Goal: Navigation & Orientation: Find specific page/section

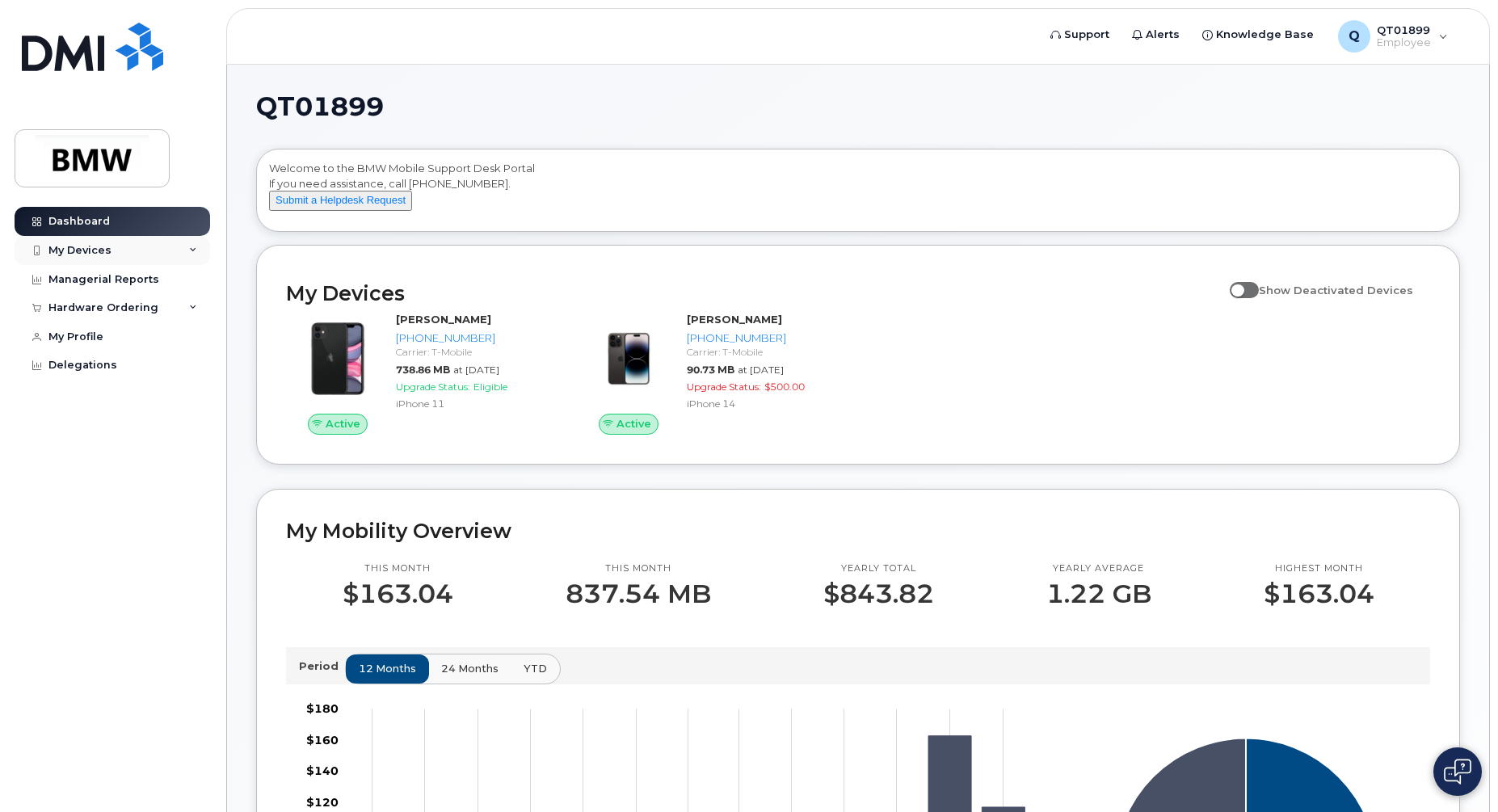
click at [88, 251] on div "My Devices" at bounding box center [80, 251] width 63 height 13
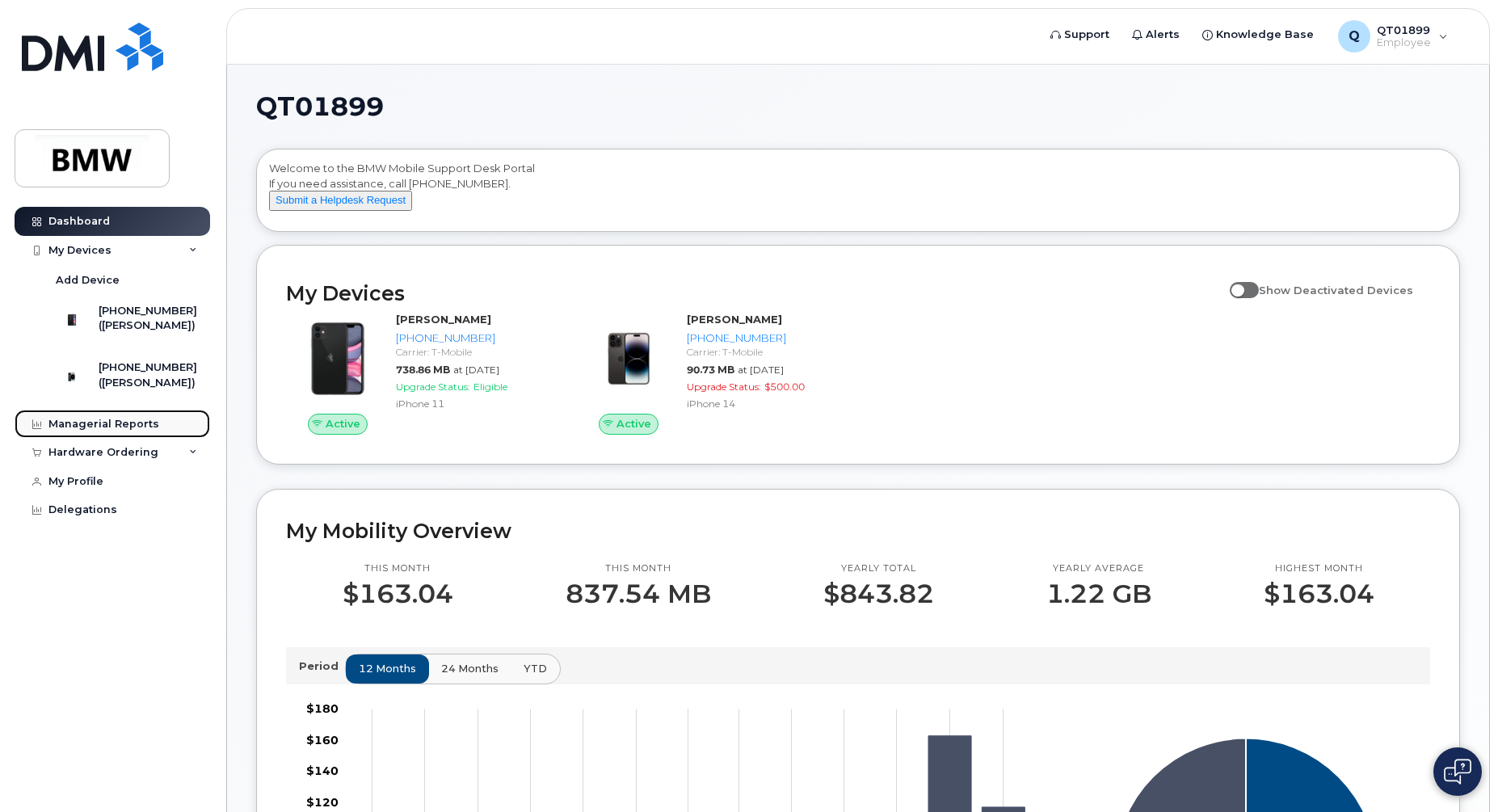
click at [124, 431] on div "Managerial Reports" at bounding box center [104, 424] width 110 height 13
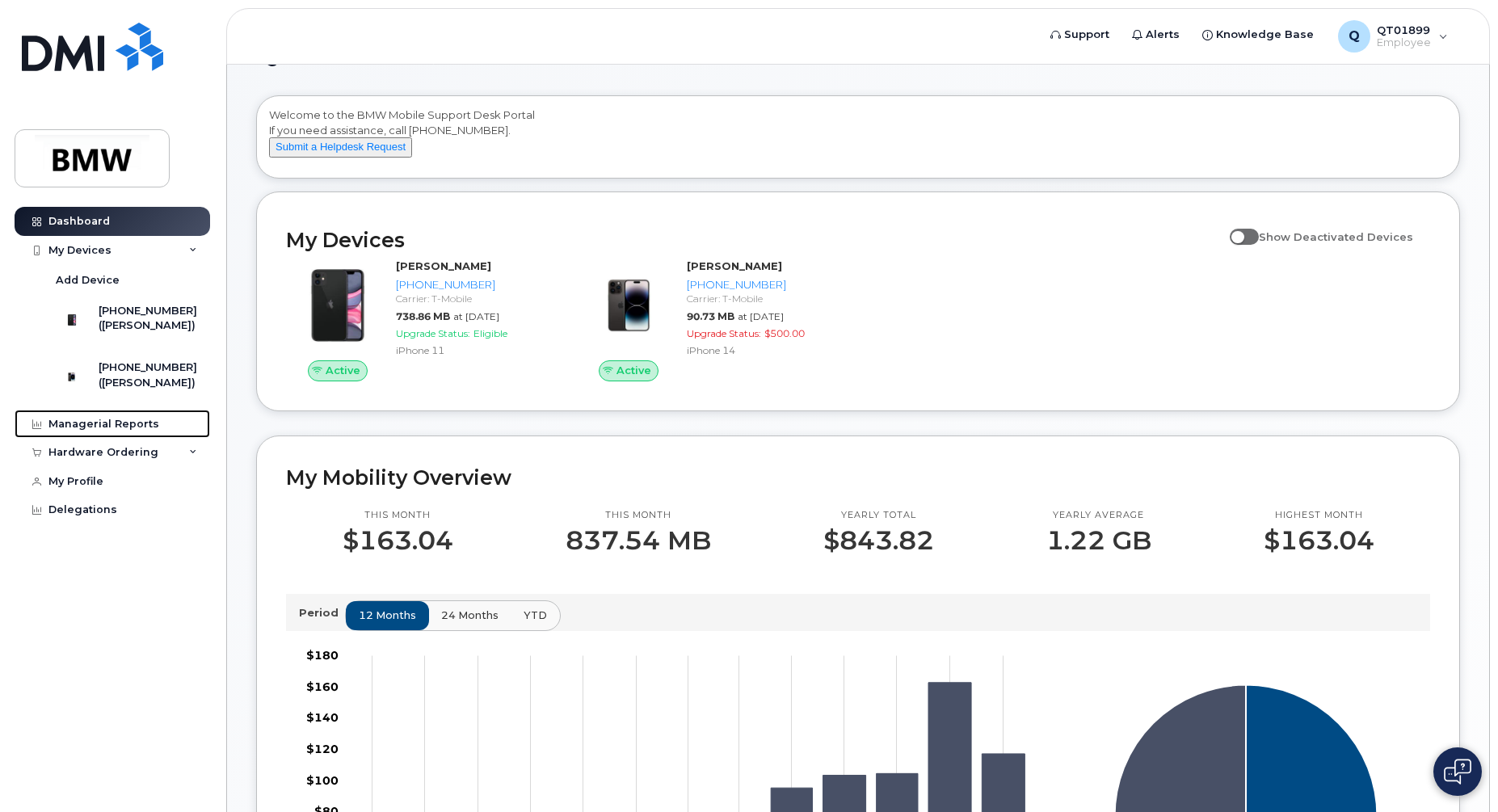
scroll to position [255, 0]
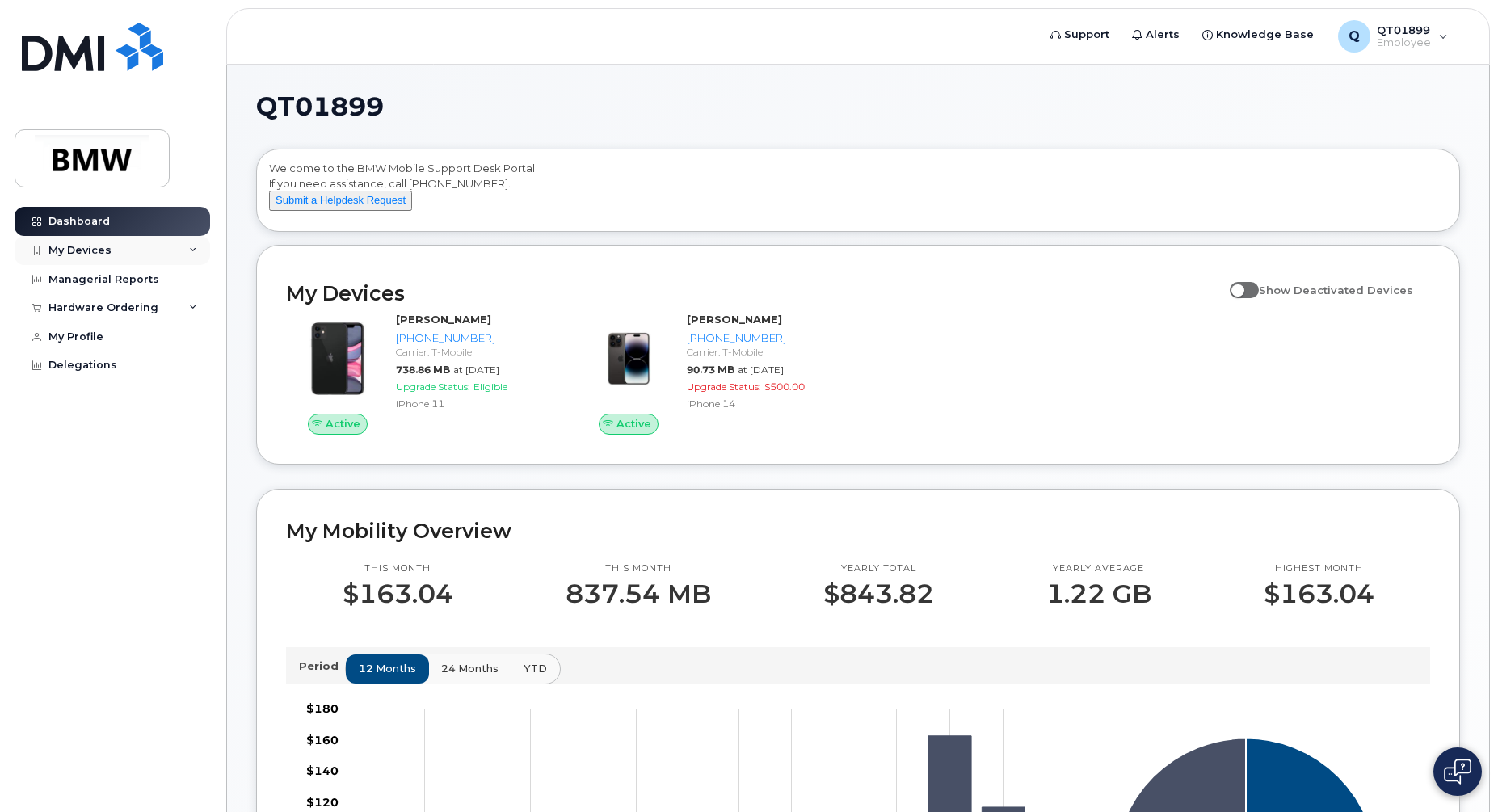
click at [91, 253] on div "My Devices" at bounding box center [80, 251] width 63 height 13
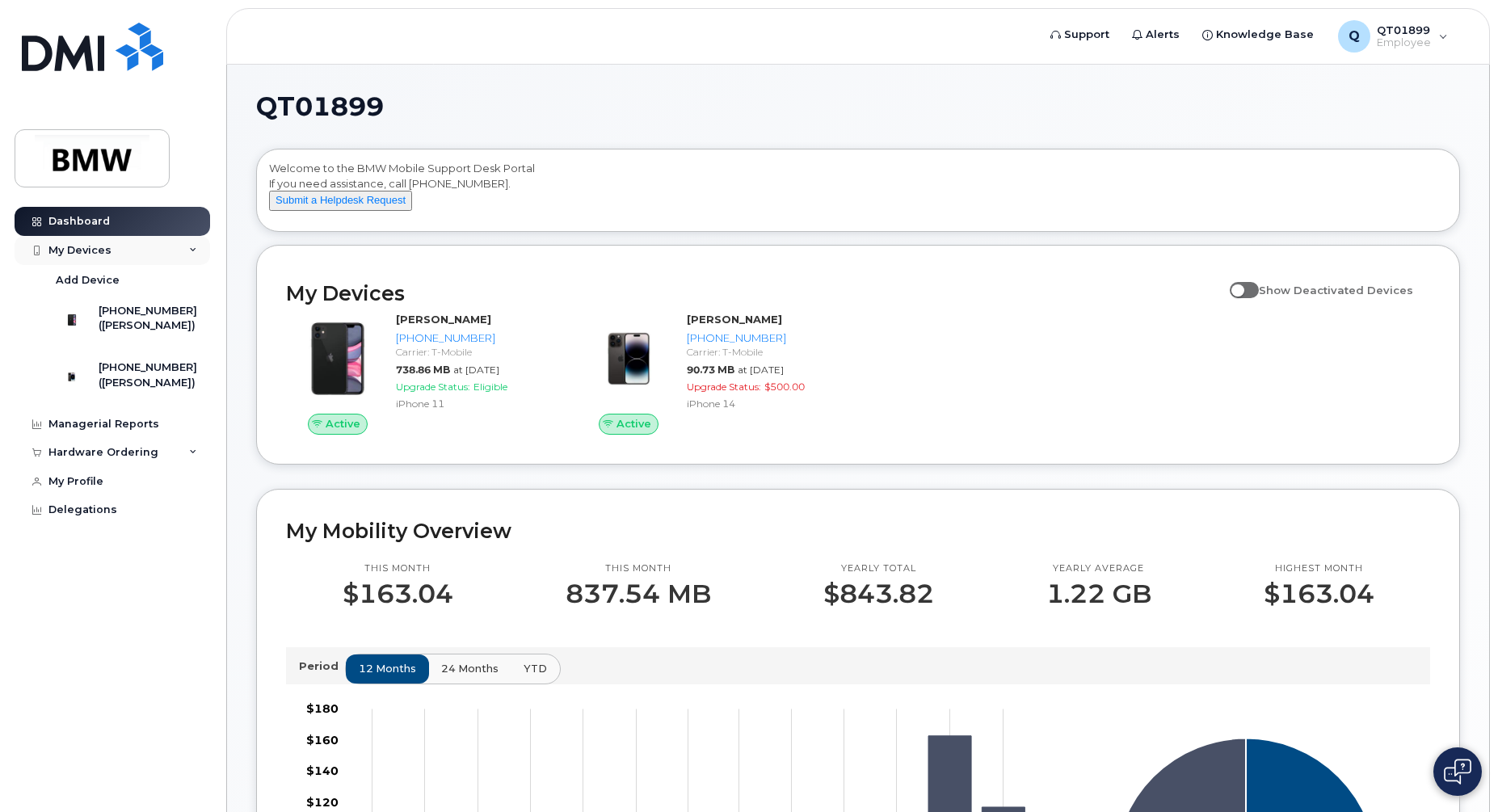
click at [190, 247] on icon at bounding box center [193, 250] width 8 height 8
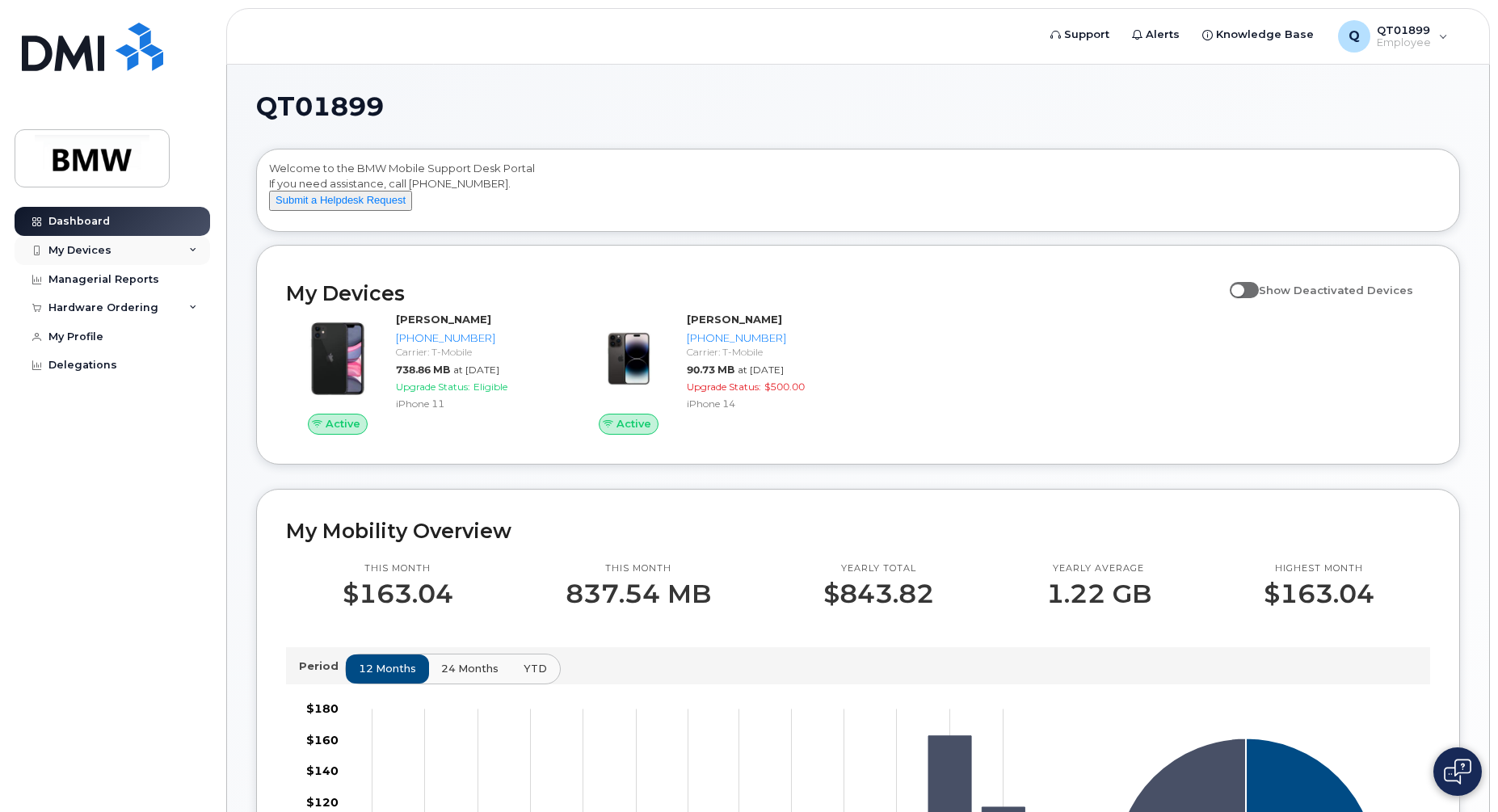
click at [190, 247] on icon at bounding box center [193, 250] width 8 height 8
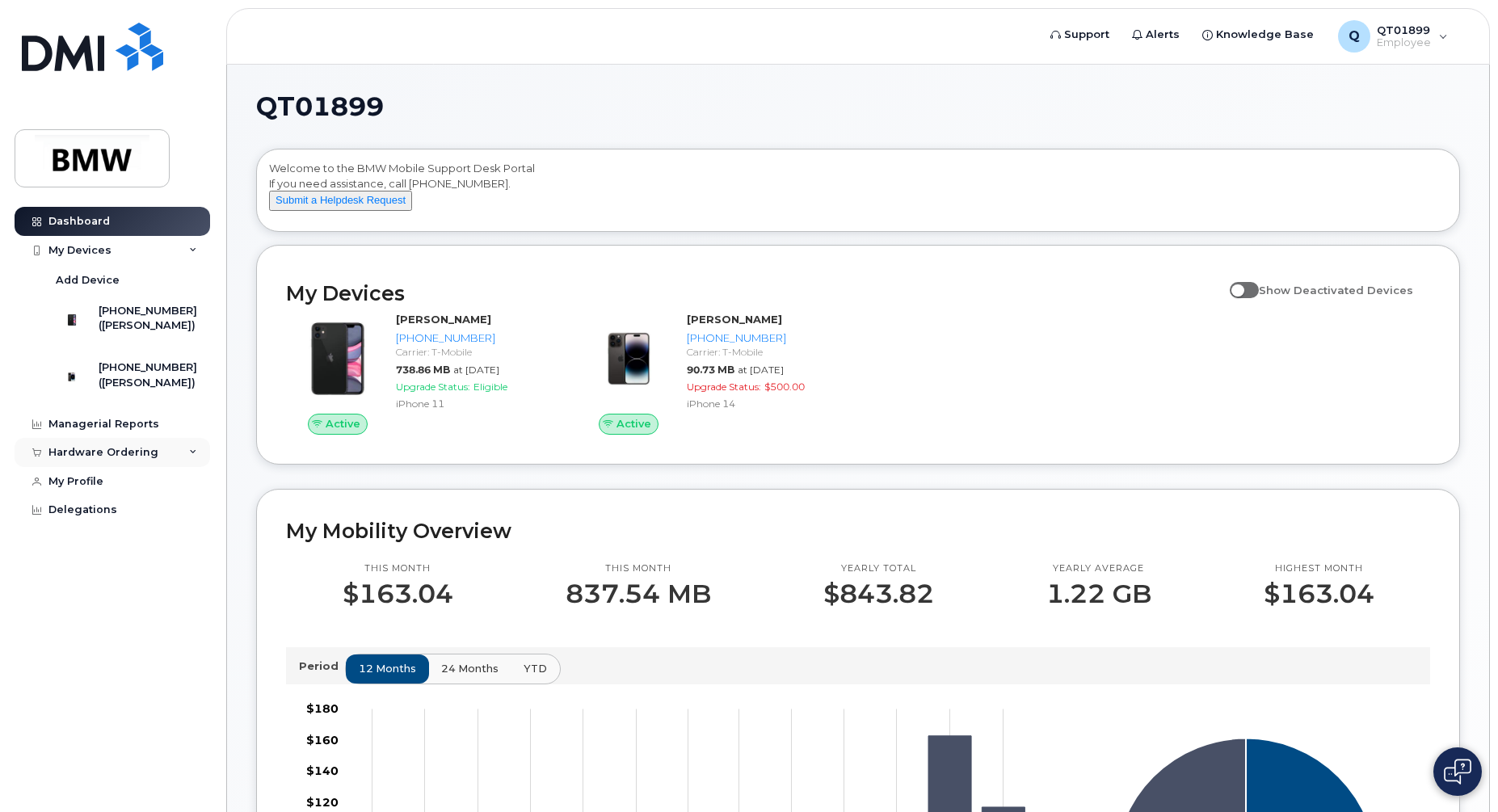
click at [196, 456] on icon at bounding box center [193, 453] width 8 height 8
click at [92, 490] on div "My Orders" at bounding box center [85, 482] width 58 height 14
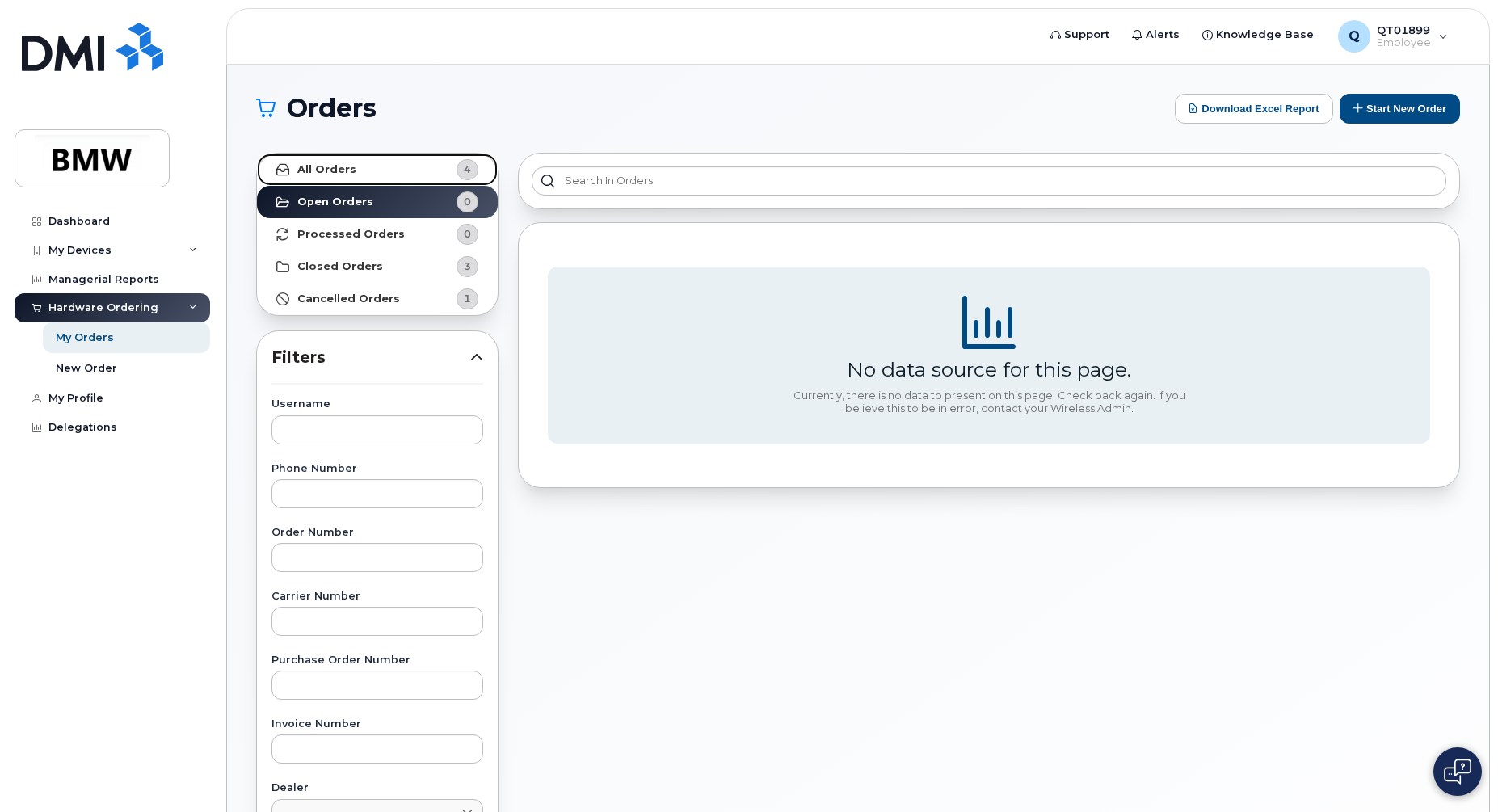
click at [330, 167] on strong "All Orders" at bounding box center [327, 170] width 59 height 13
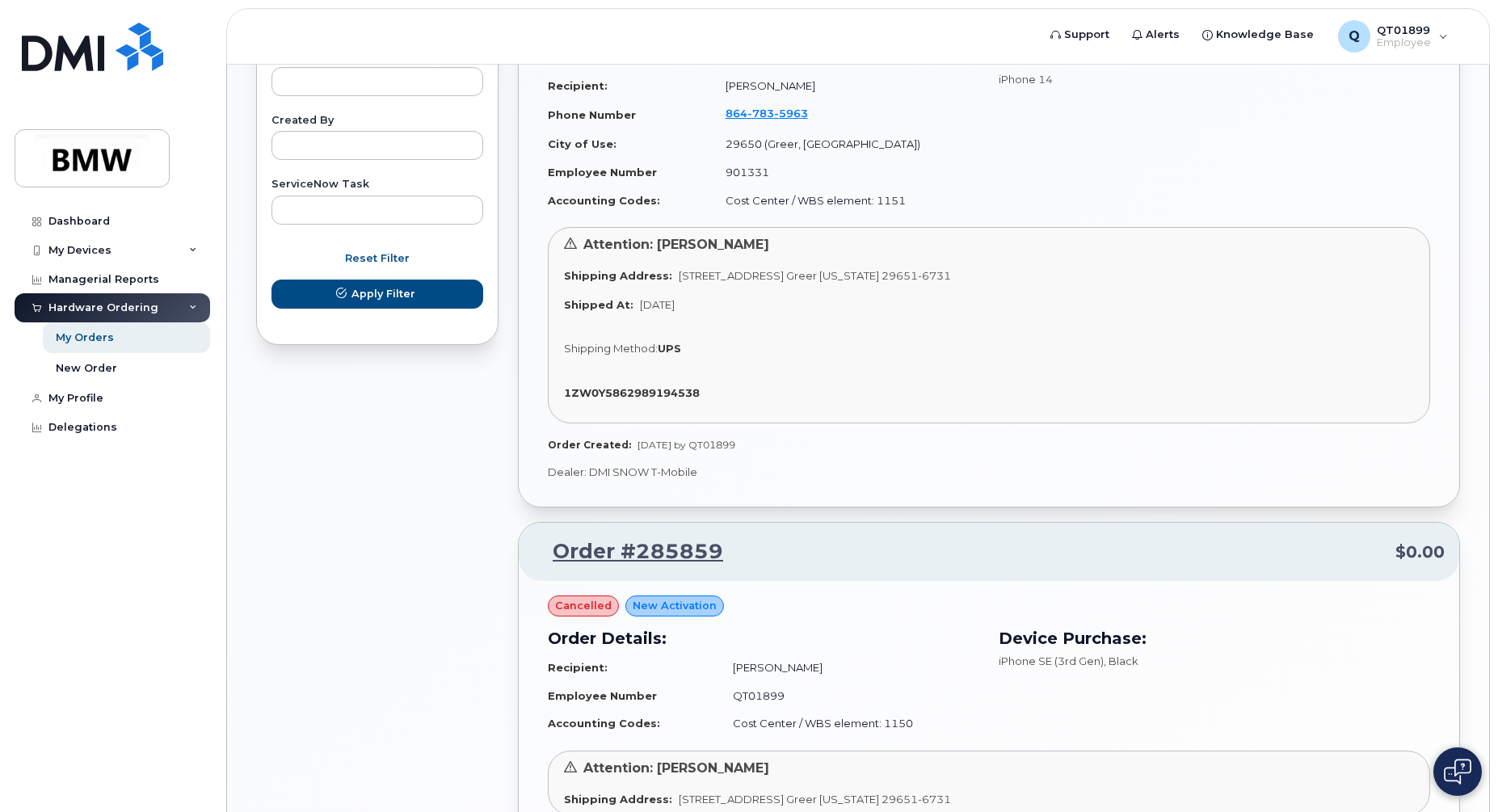
scroll to position [875, 0]
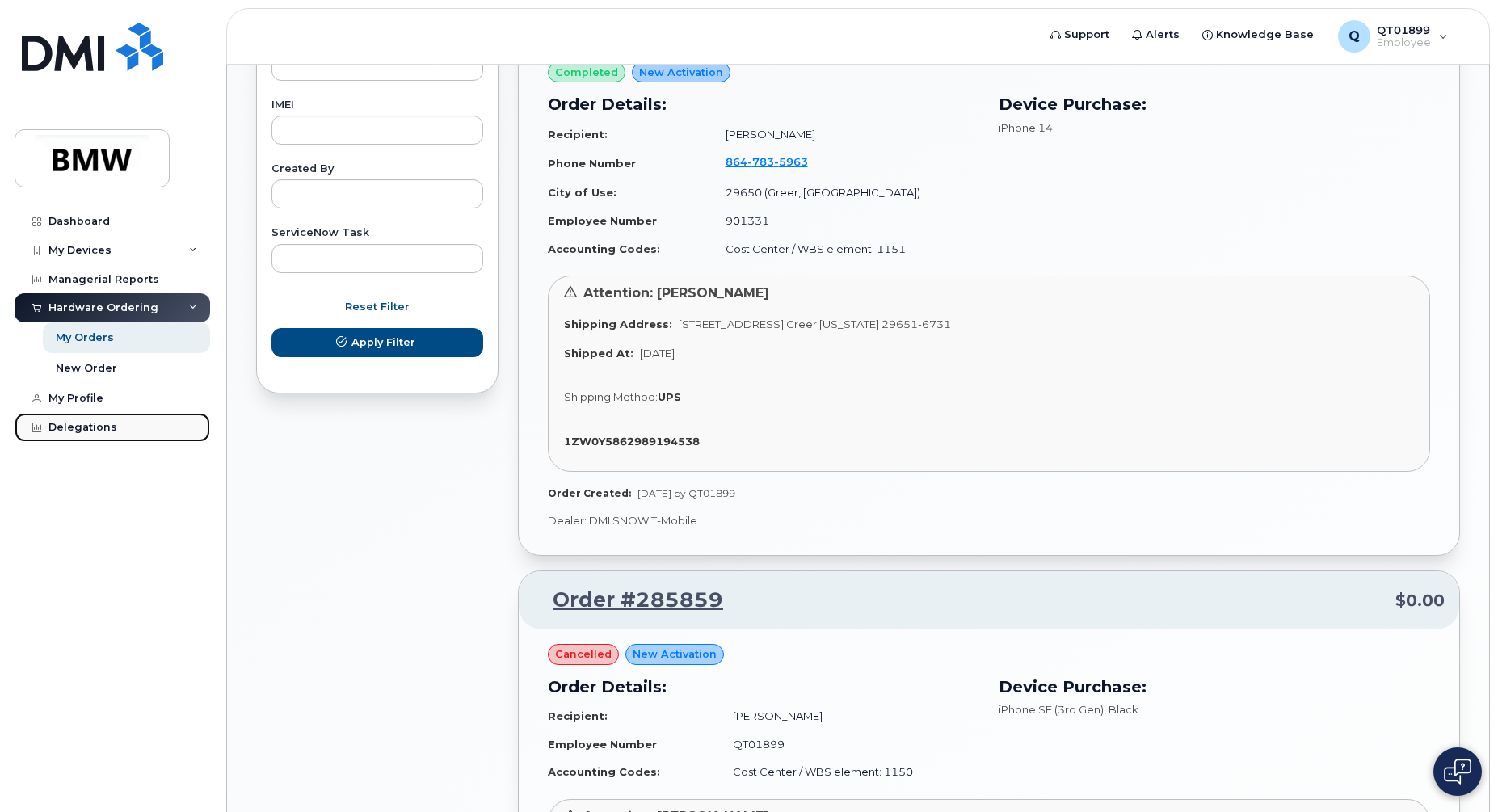
click at [90, 422] on div "Delegations" at bounding box center [83, 428] width 68 height 13
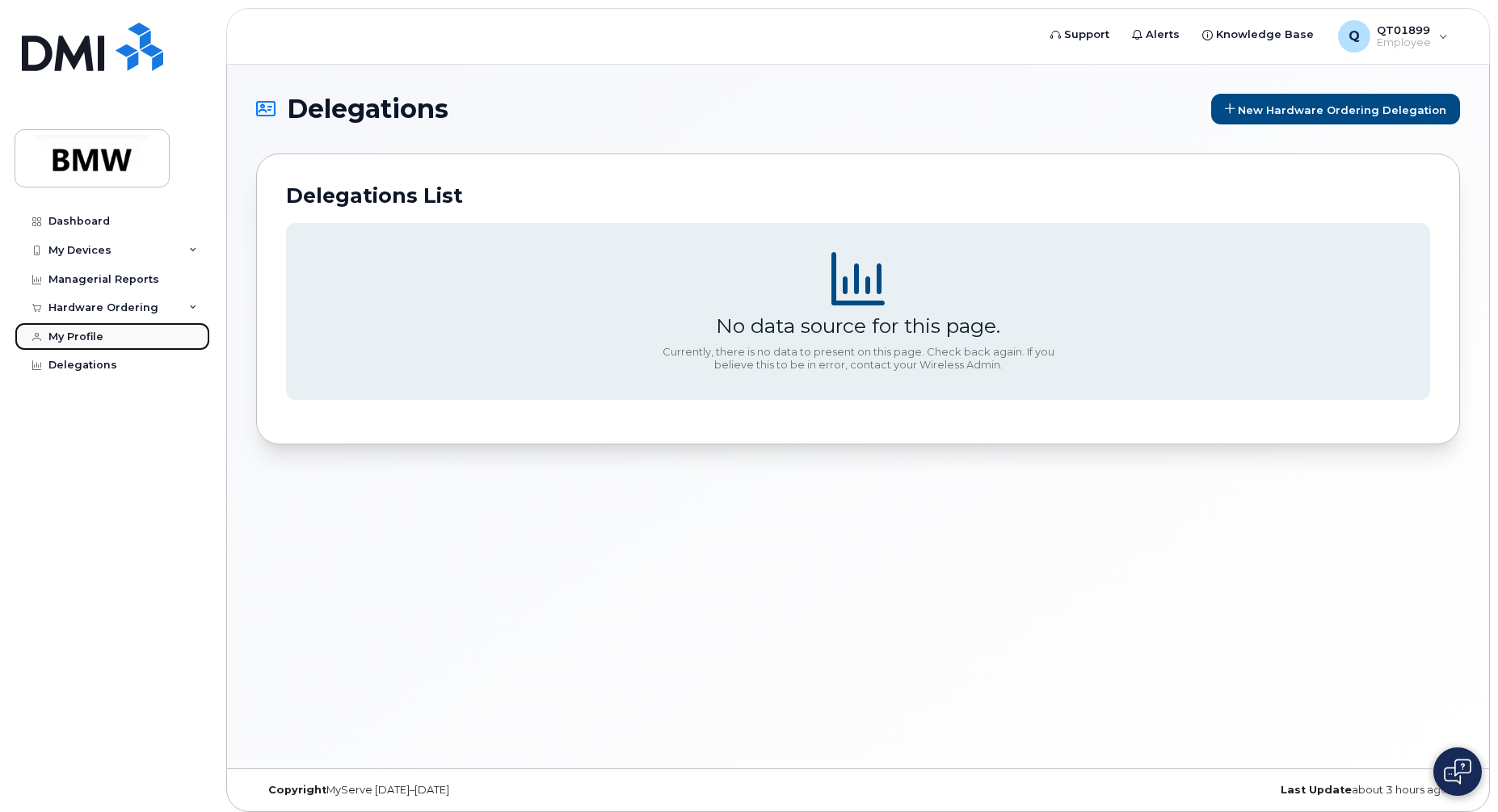
click at [76, 330] on div "My Profile" at bounding box center [76, 337] width 55 height 13
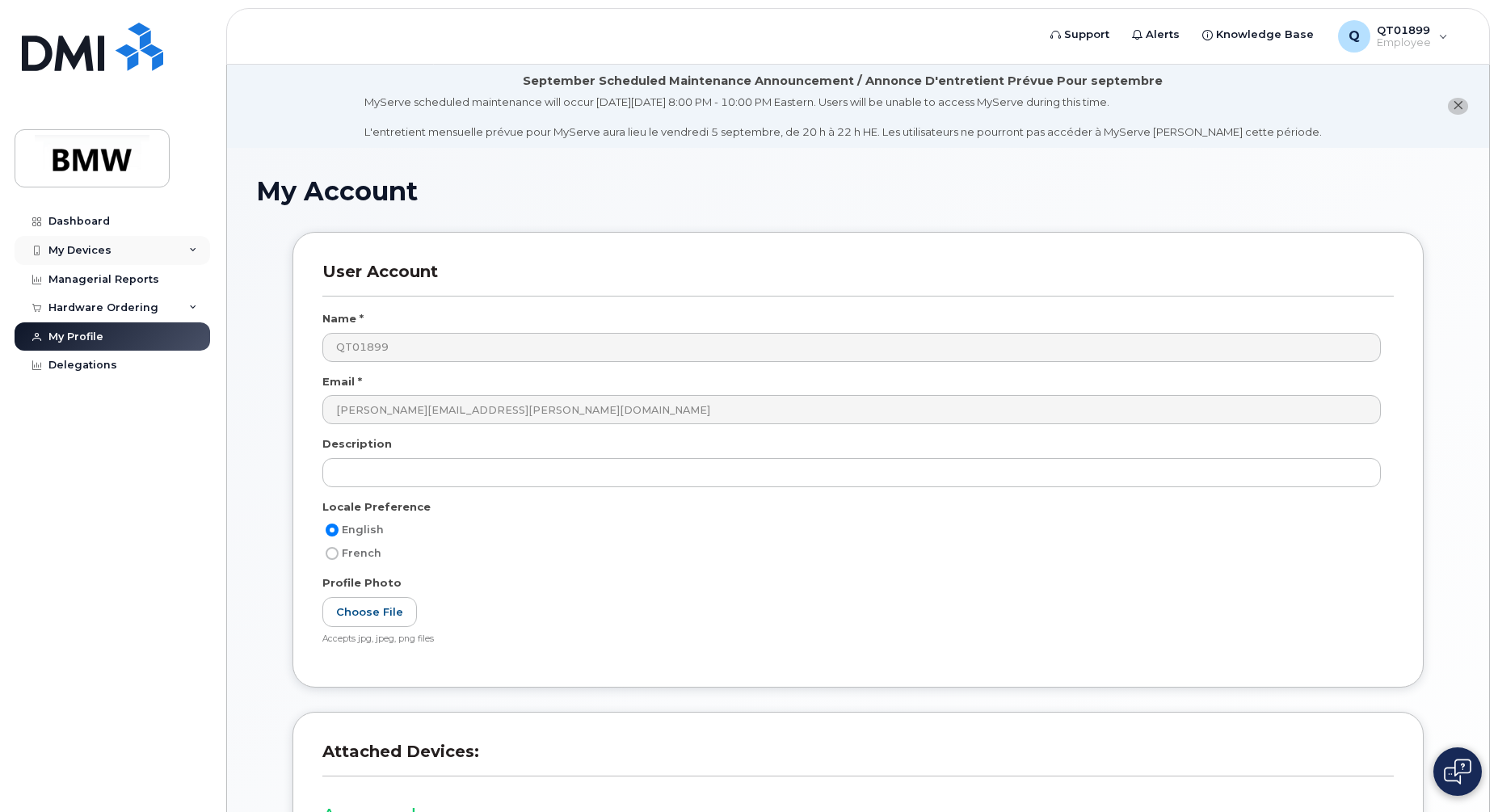
click at [83, 250] on div "My Devices" at bounding box center [80, 251] width 63 height 13
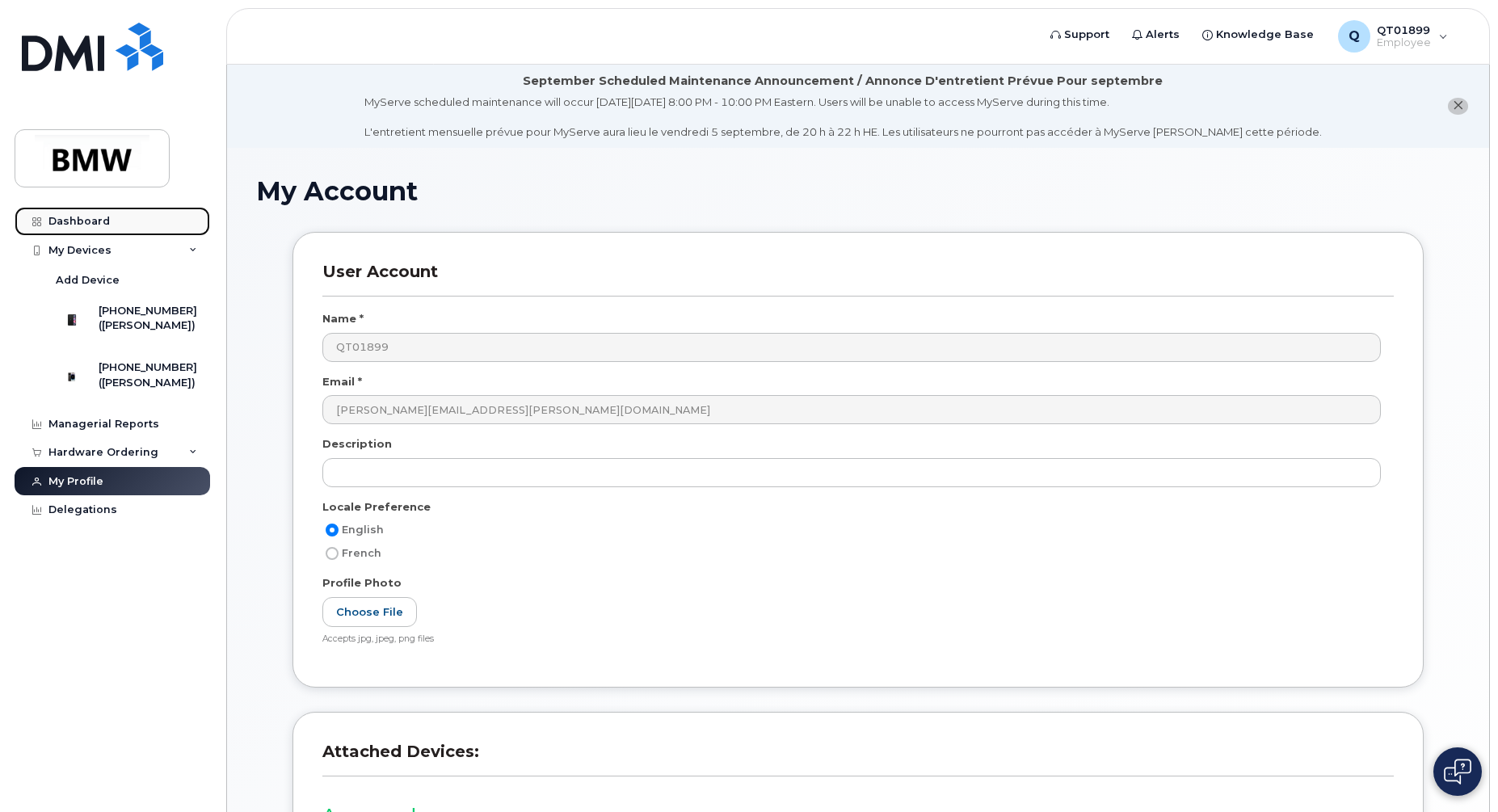
click at [79, 222] on div "Dashboard" at bounding box center [79, 222] width 62 height 13
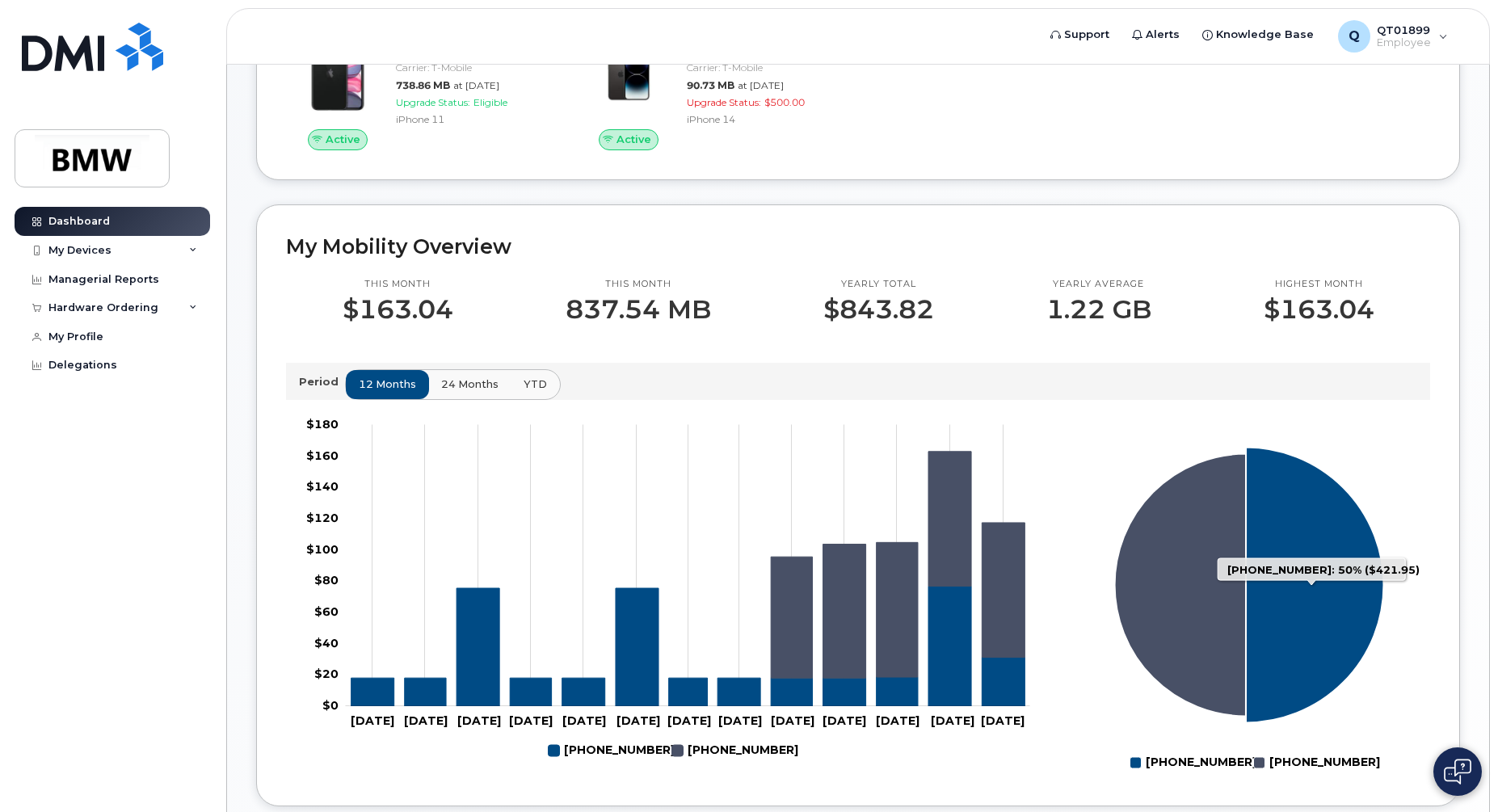
scroll to position [255, 0]
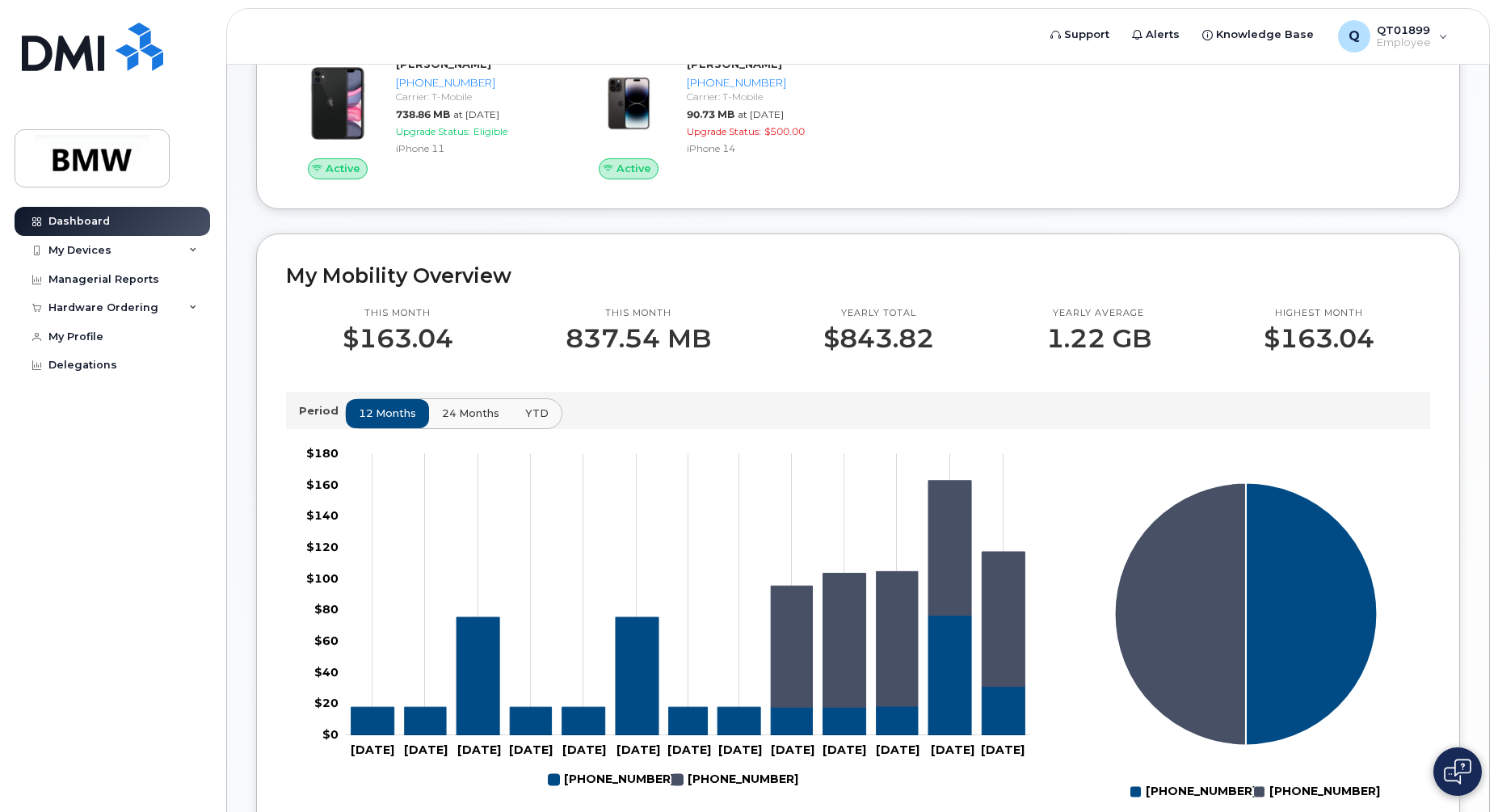
click at [465, 421] on span "24 months" at bounding box center [471, 413] width 57 height 15
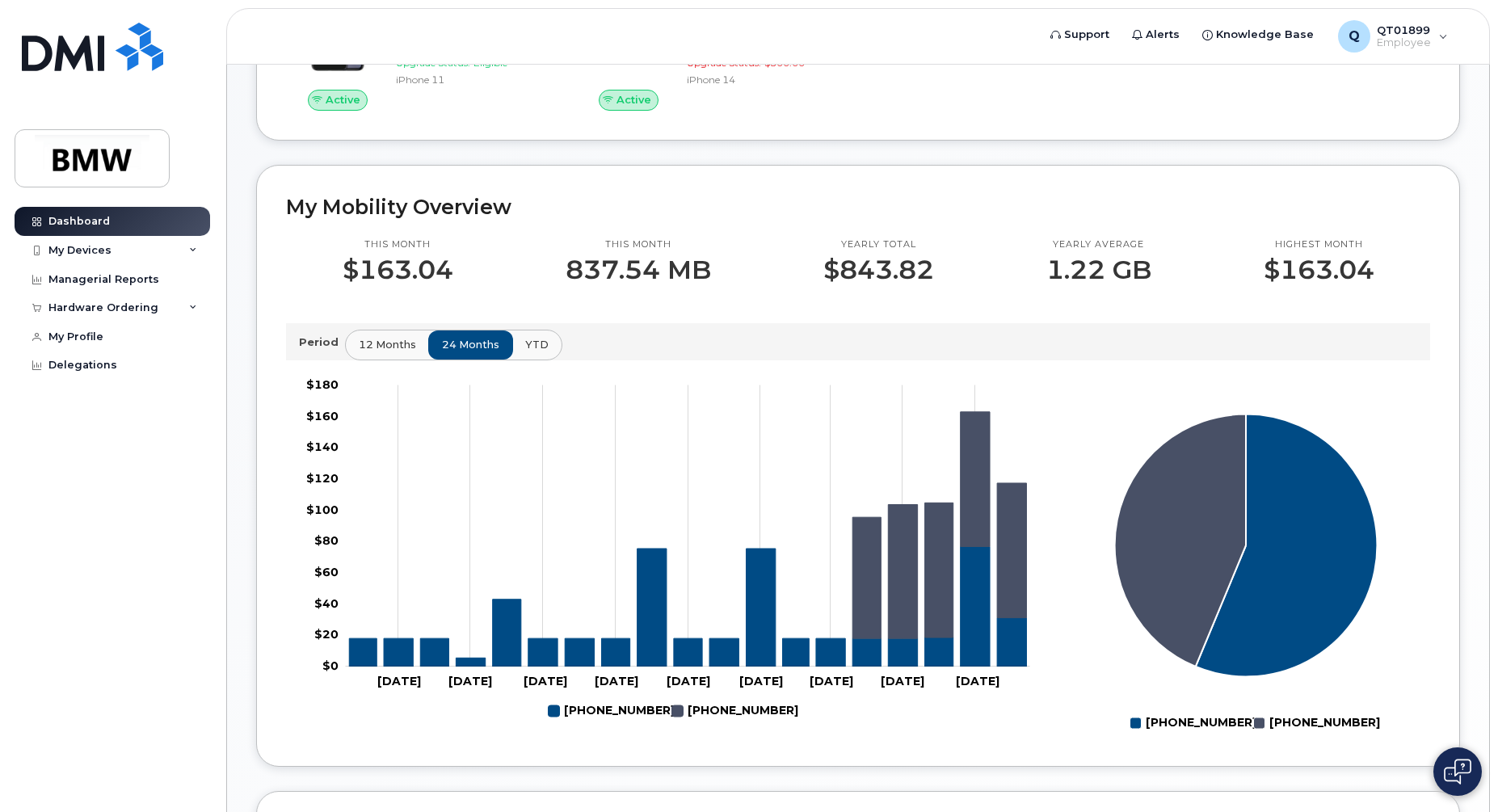
scroll to position [357, 0]
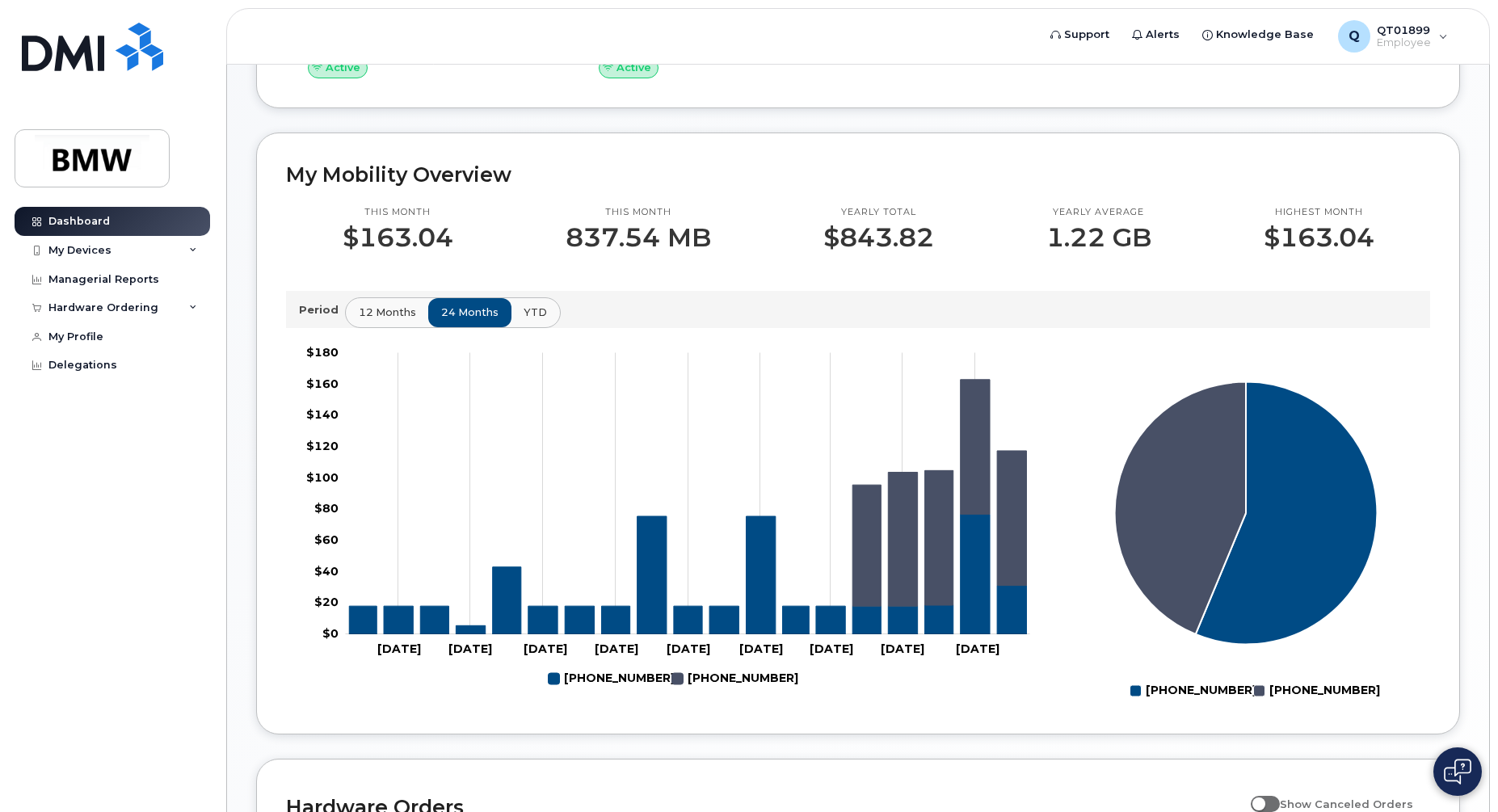
click at [895, 680] on rect at bounding box center [664, 523] width 756 height 363
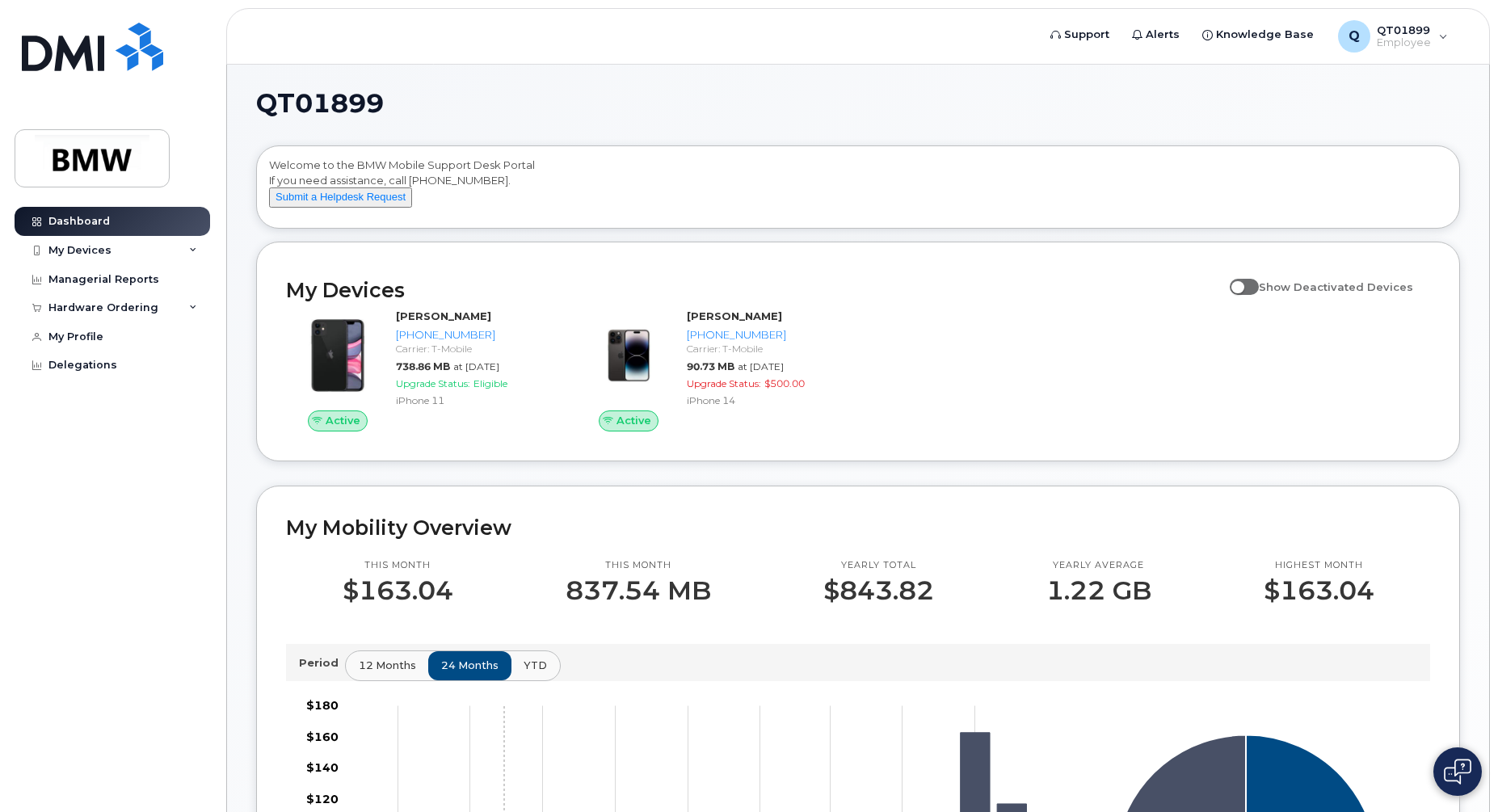
scroll to position [0, 0]
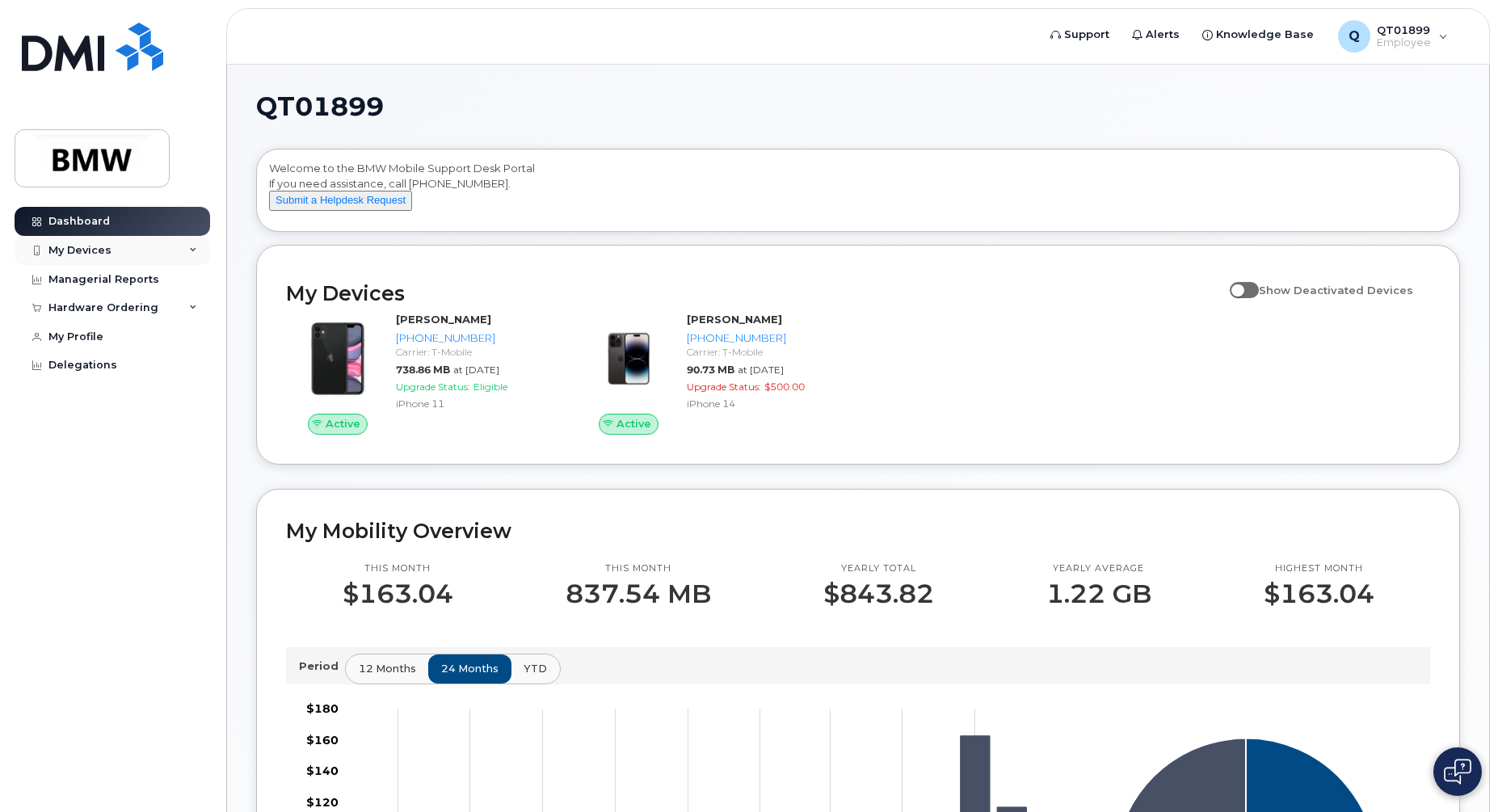
click at [64, 252] on div "My Devices" at bounding box center [80, 251] width 63 height 13
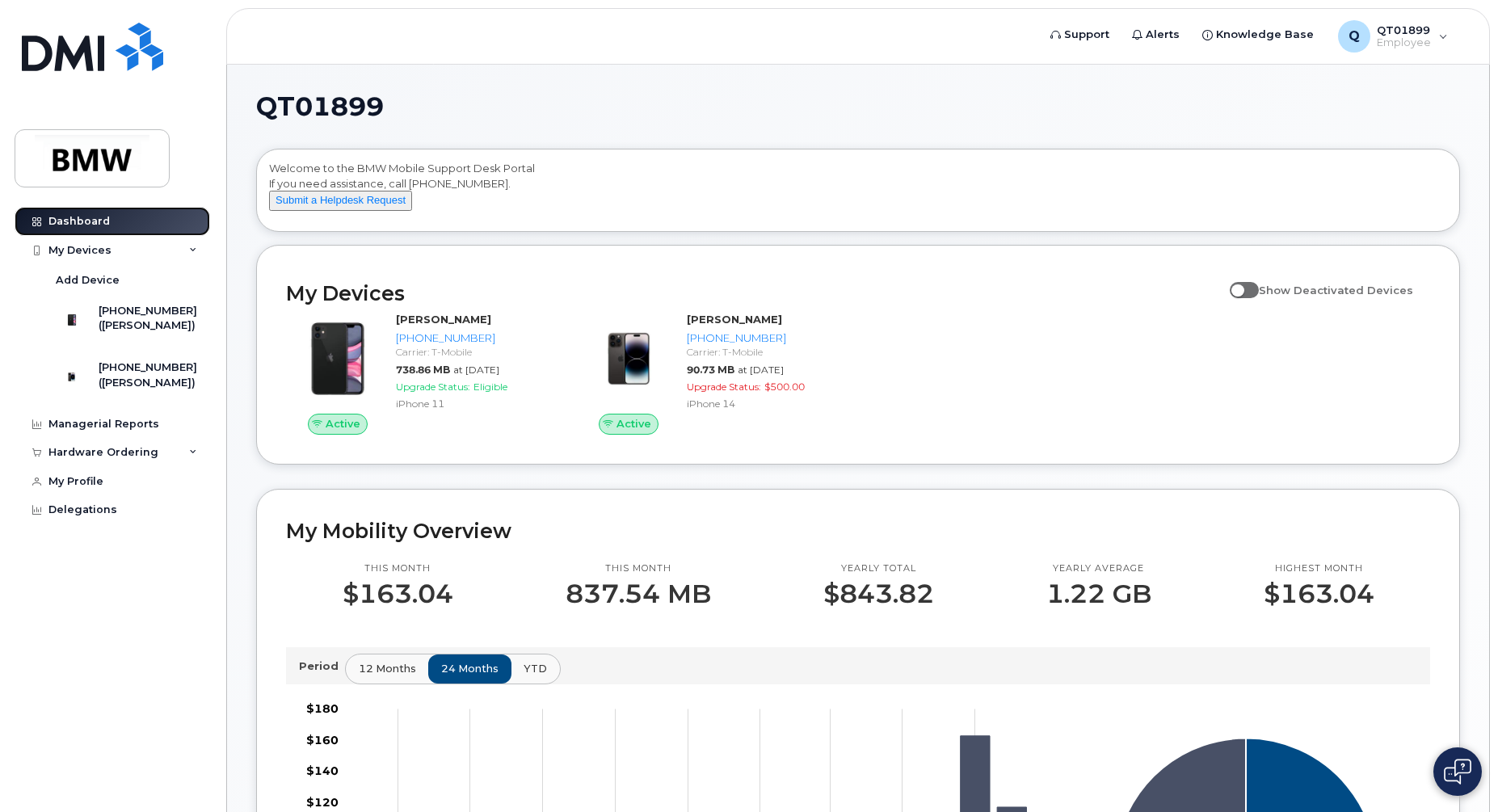
click at [110, 218] on link "Dashboard" at bounding box center [112, 221] width 196 height 29
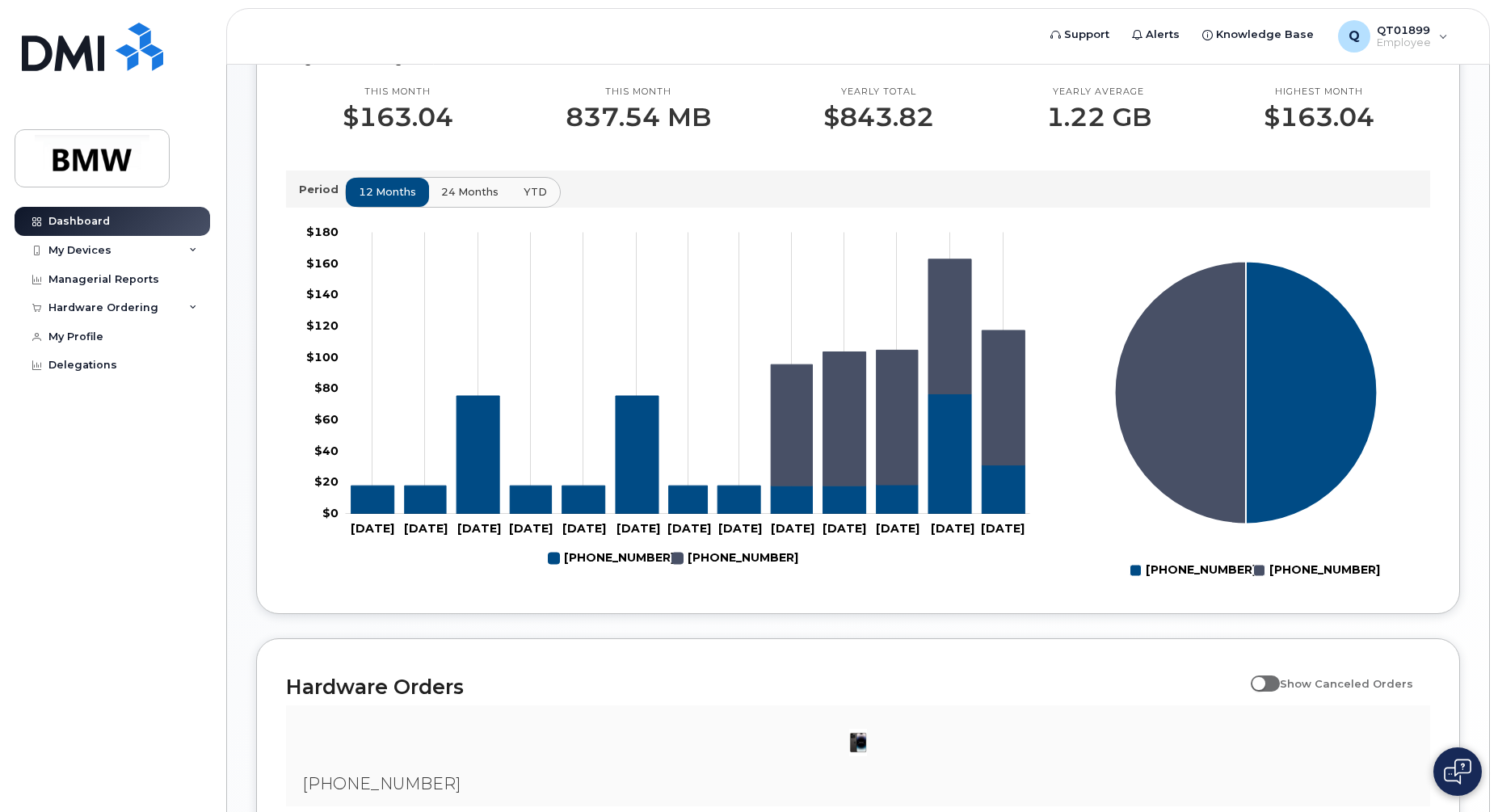
scroll to position [53, 0]
